Goal: Navigation & Orientation: Find specific page/section

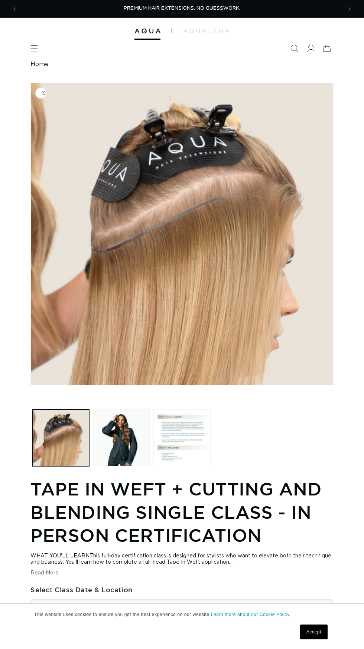
click at [39, 64] on link "Home" at bounding box center [39, 64] width 18 height 7
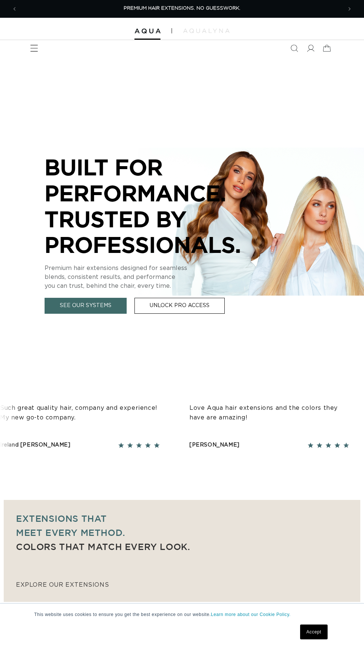
click at [34, 48] on icon "Menu" at bounding box center [33, 48] width 7 height 7
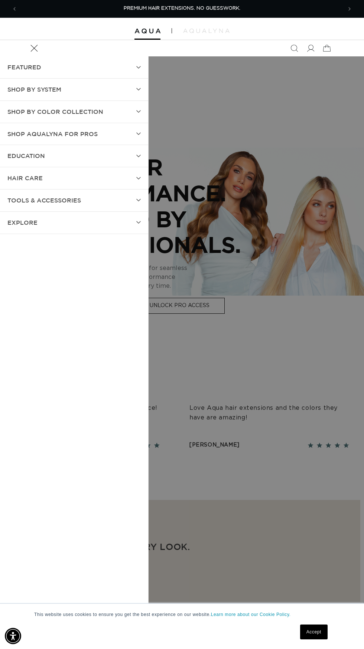
click at [132, 92] on summary "SHOP BY SYSTEM" at bounding box center [74, 90] width 148 height 22
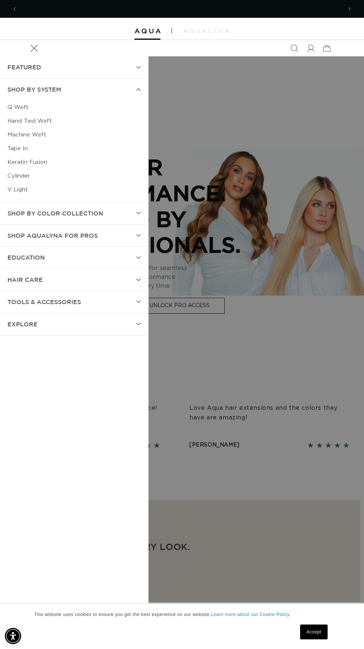
scroll to position [0, 324]
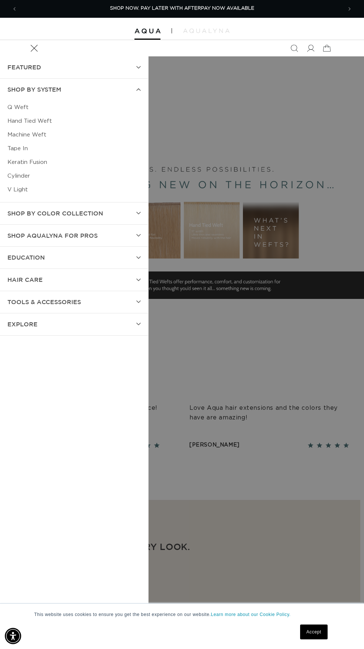
click at [18, 152] on link "Tape In" at bounding box center [73, 149] width 133 height 14
